Goal: Information Seeking & Learning: Learn about a topic

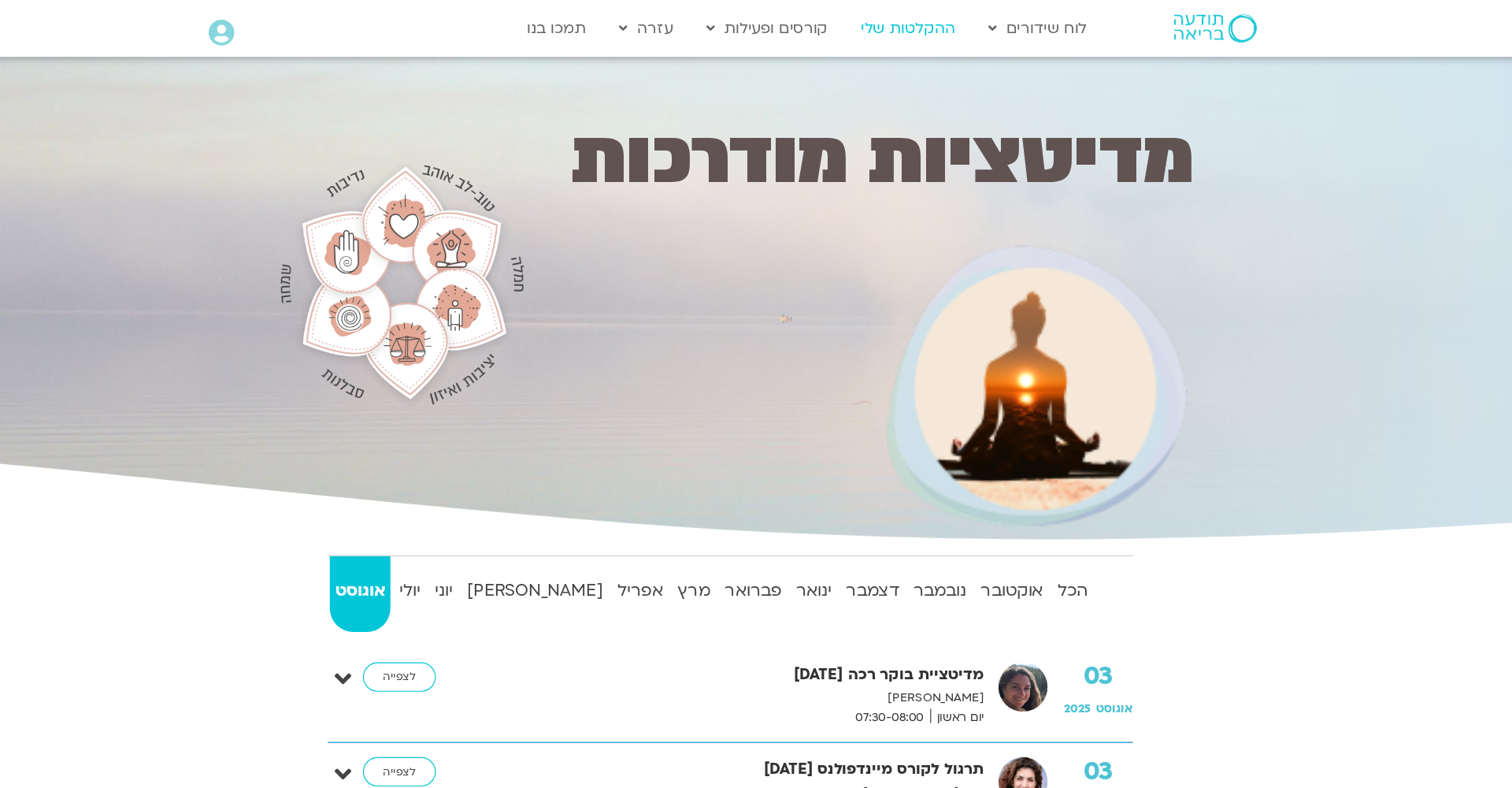
click at [855, 25] on link "ההקלטות שלי" at bounding box center [902, 24] width 94 height 30
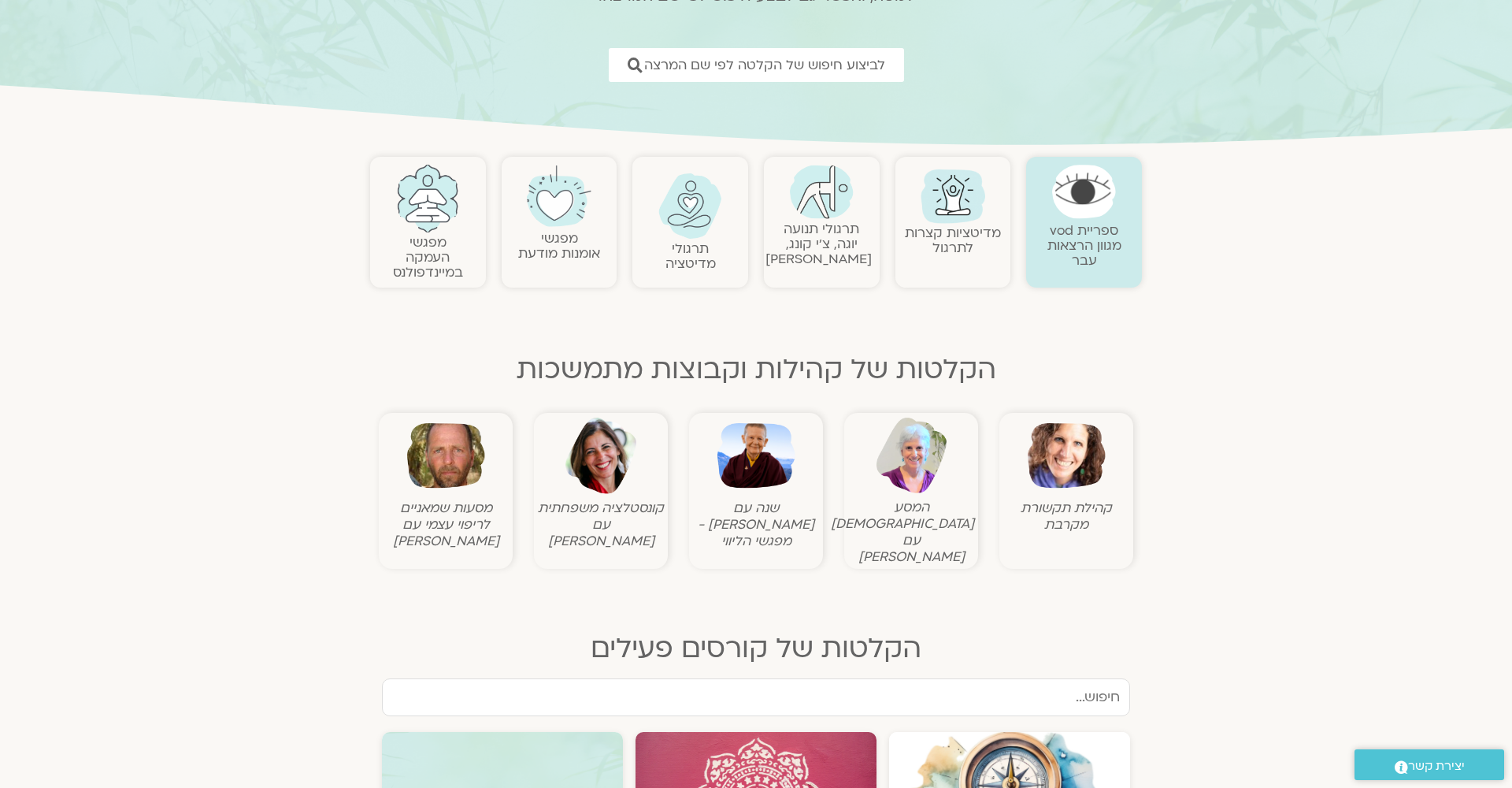
scroll to position [125, 0]
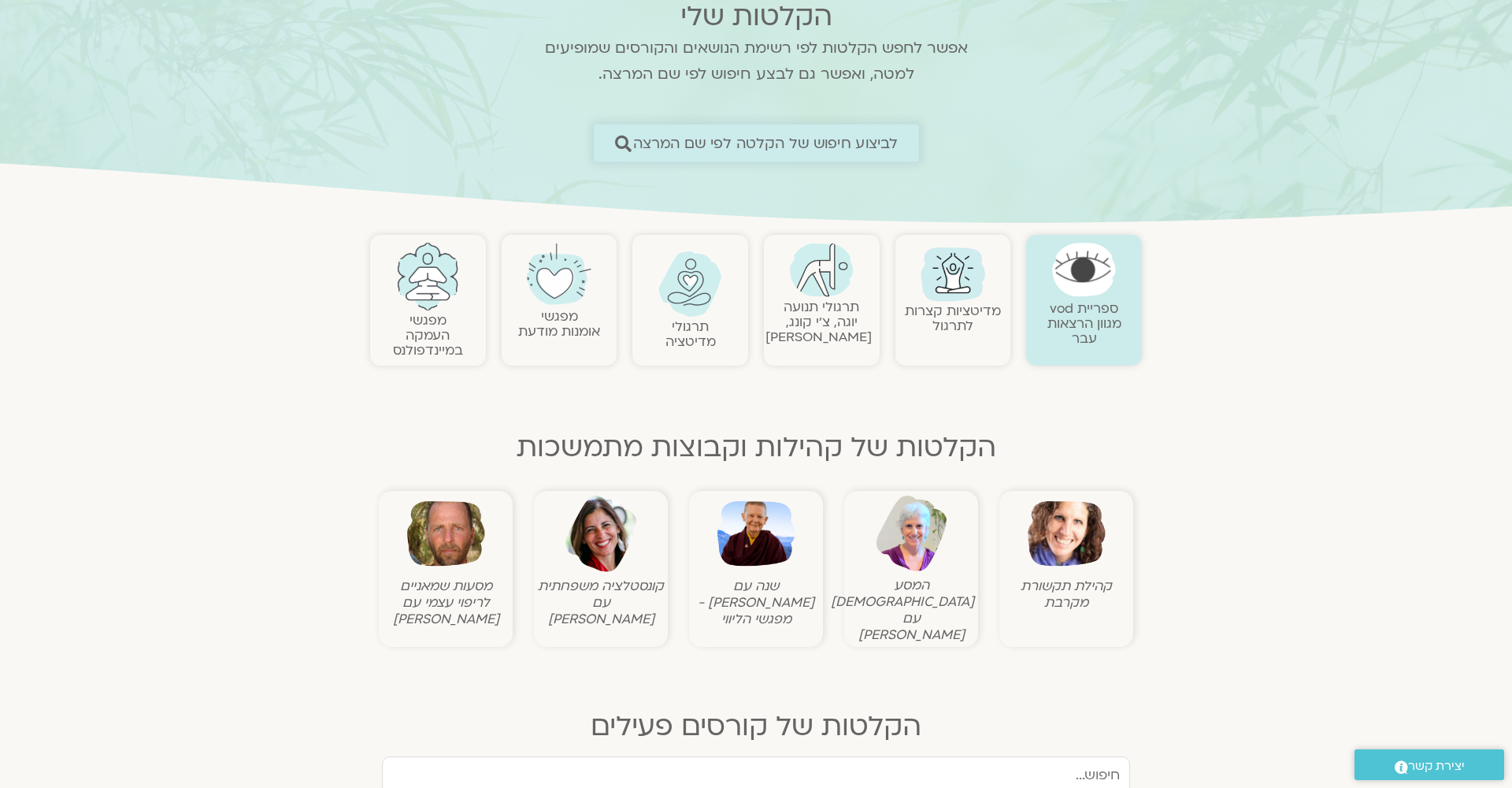
click at [833, 145] on span "לביצוע חיפוש של הקלטה לפי שם המרצה" at bounding box center [764, 143] width 265 height 17
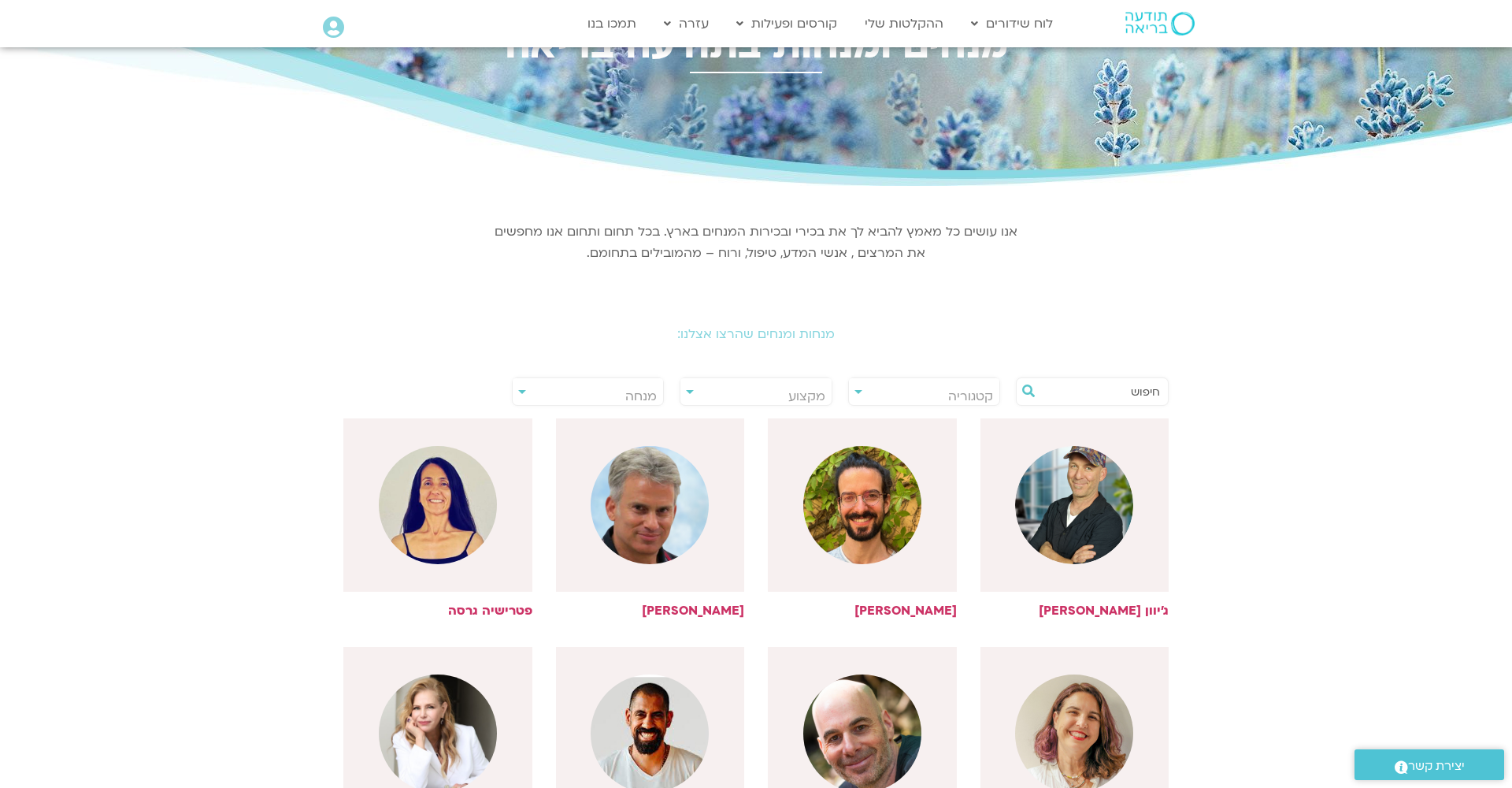
scroll to position [64, 0]
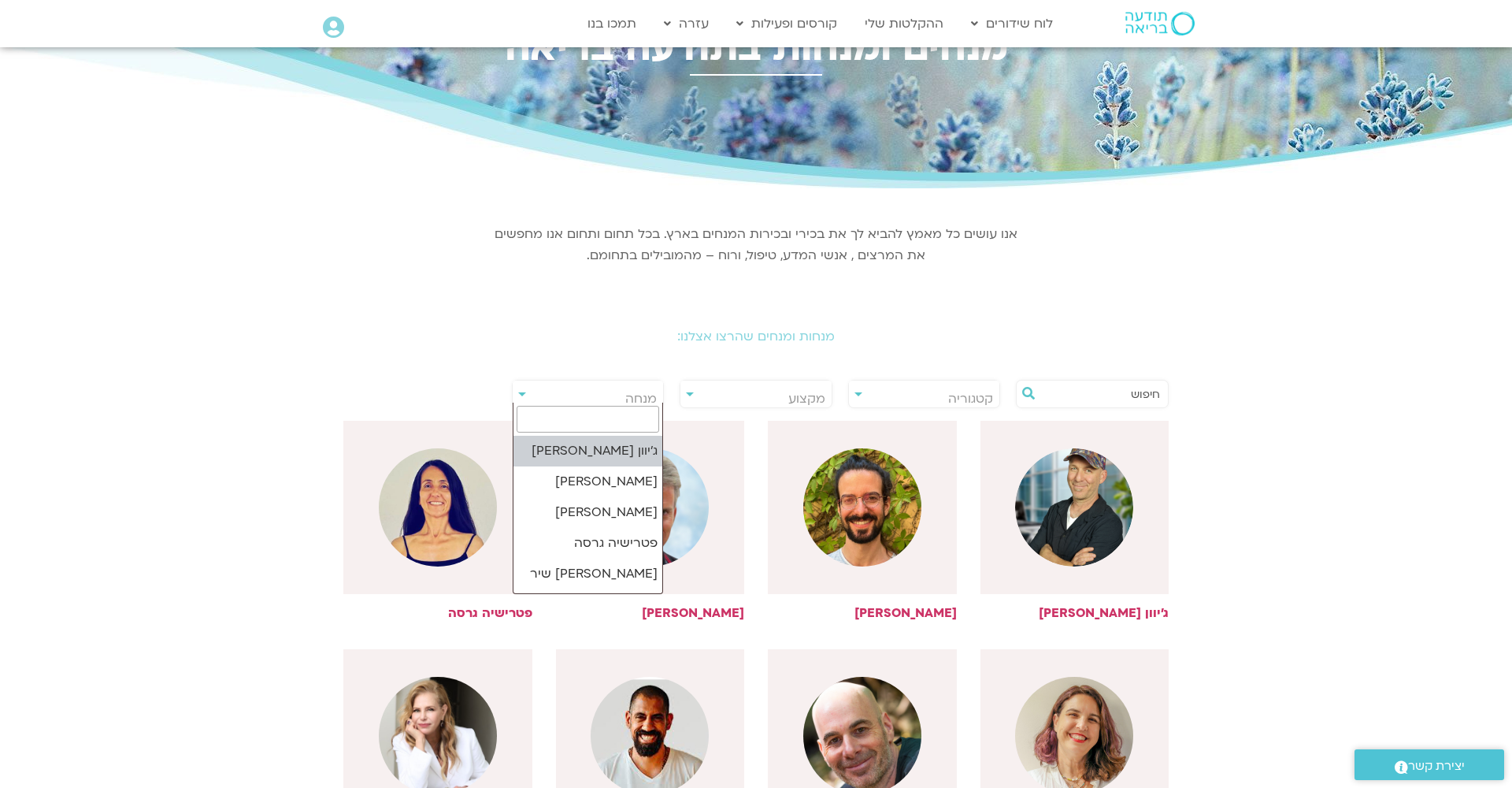
click at [524, 396] on span "מנחה" at bounding box center [588, 398] width 151 height 36
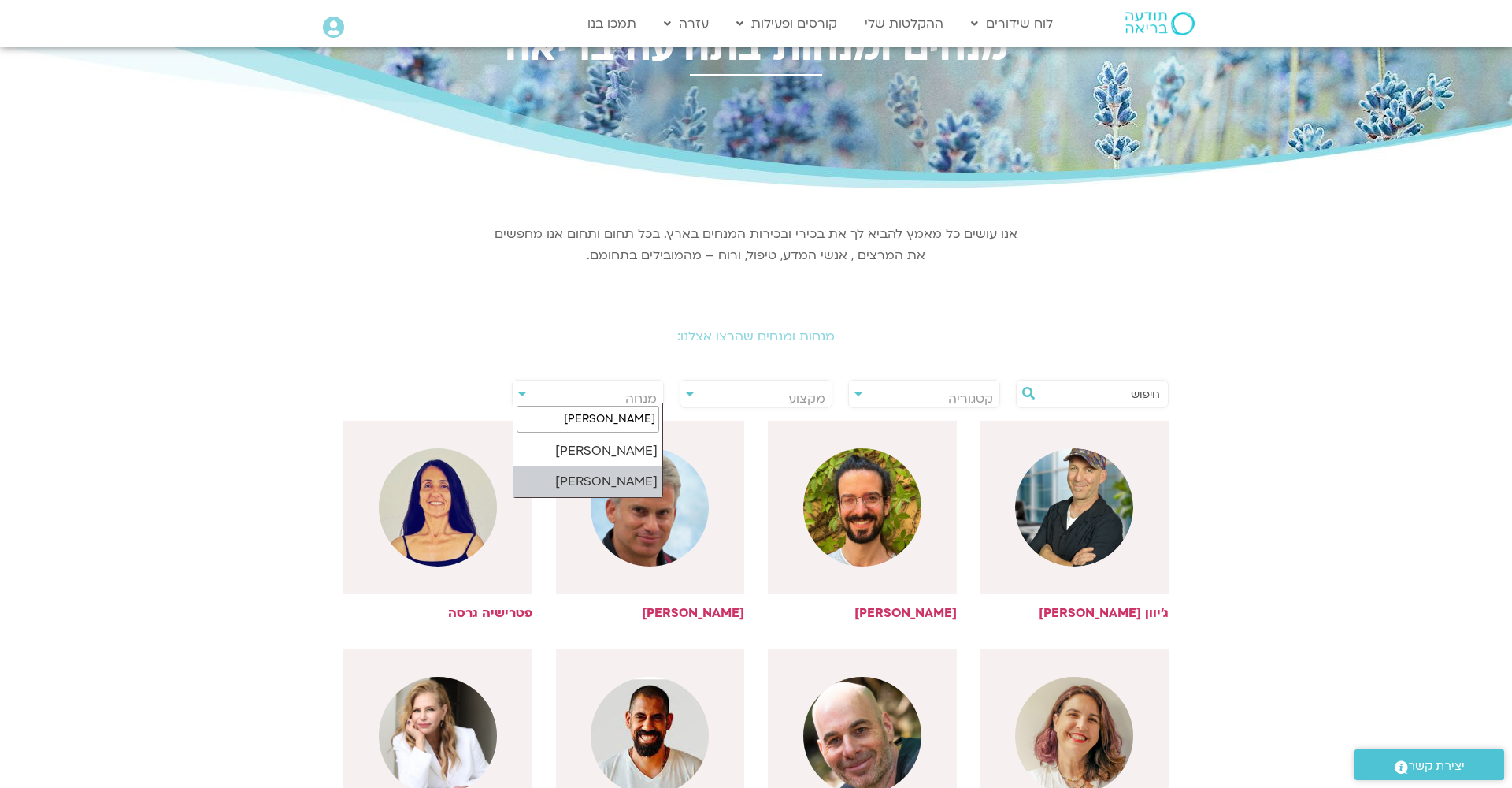
type input "איתן"
select select "****"
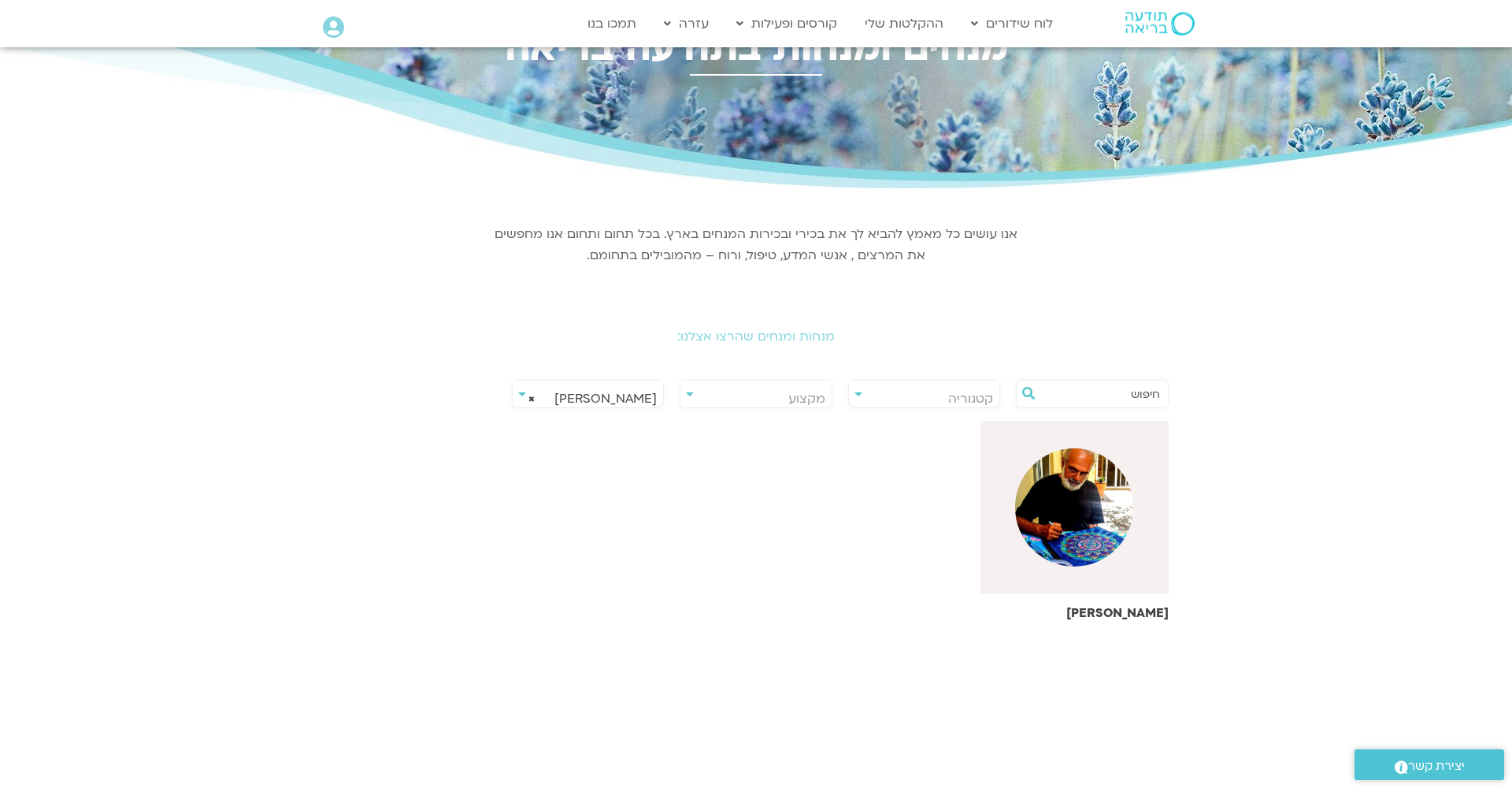
click at [1100, 479] on img at bounding box center [1074, 507] width 118 height 118
click at [1100, 500] on img at bounding box center [1074, 507] width 118 height 118
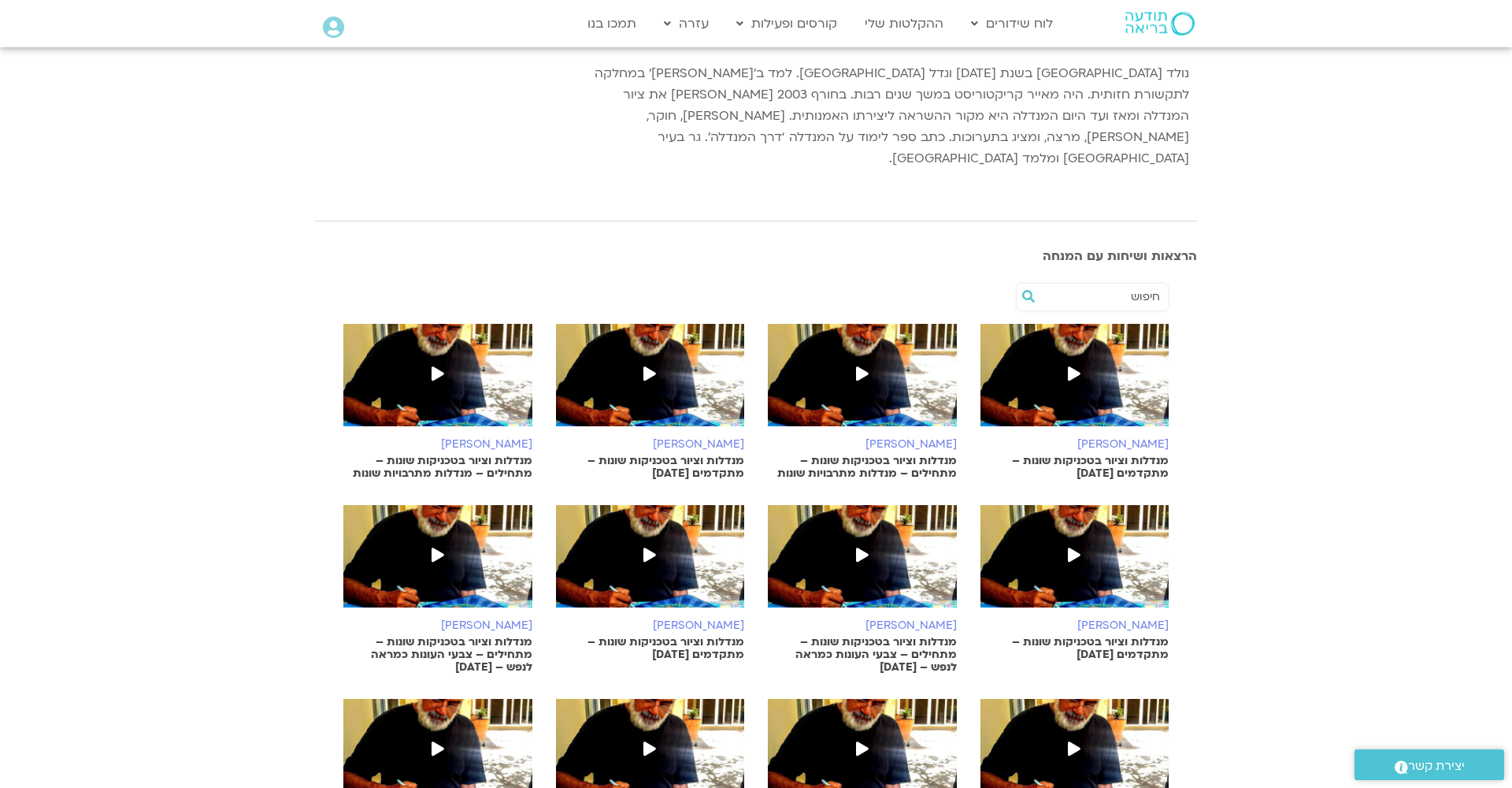
scroll to position [235, 0]
click at [422, 398] on img at bounding box center [437, 383] width 189 height 118
